Goal: Task Accomplishment & Management: Manage account settings

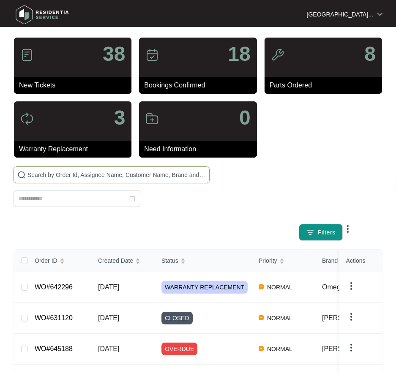
click at [70, 177] on input "text" at bounding box center [116, 174] width 178 height 9
click at [60, 198] on input at bounding box center [73, 198] width 109 height 9
click at [71, 177] on input "text" at bounding box center [116, 174] width 178 height 9
paste input "645535"
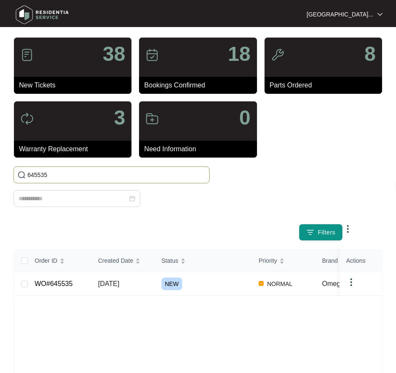
type input "645535"
click at [49, 285] on link "WO#645535" at bounding box center [54, 283] width 38 height 7
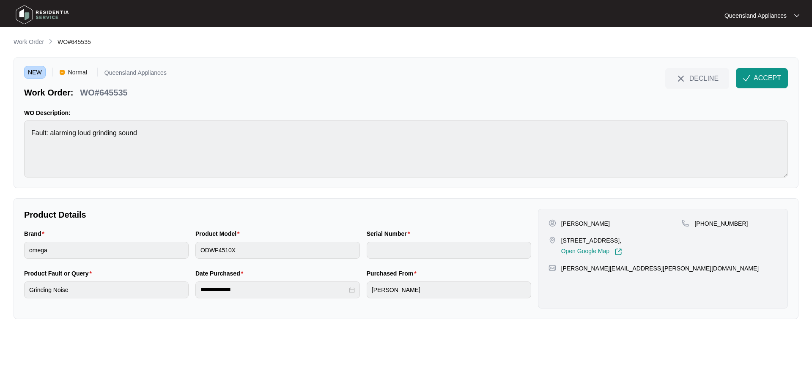
drag, startPoint x: 616, startPoint y: 240, endPoint x: 559, endPoint y: 238, distance: 57.5
click at [396, 238] on div "[STREET_ADDRESS], Open Google Map" at bounding box center [615, 245] width 134 height 19
copy p "[STREET_ADDRESS],"
click at [116, 94] on p "WO#645535" at bounding box center [103, 93] width 47 height 12
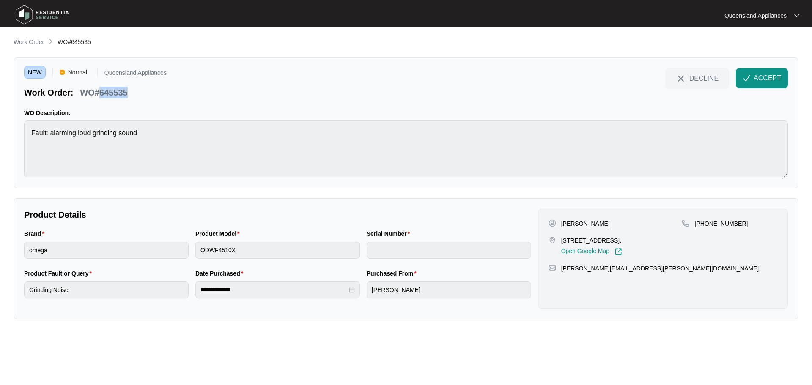
copy p "645535"
click at [396, 225] on p "[PHONE_NUMBER]" at bounding box center [720, 223] width 53 height 8
copy p "61400105254"
click at [396, 79] on span "ACCEPT" at bounding box center [767, 78] width 27 height 10
